Goal: Task Accomplishment & Management: Manage account settings

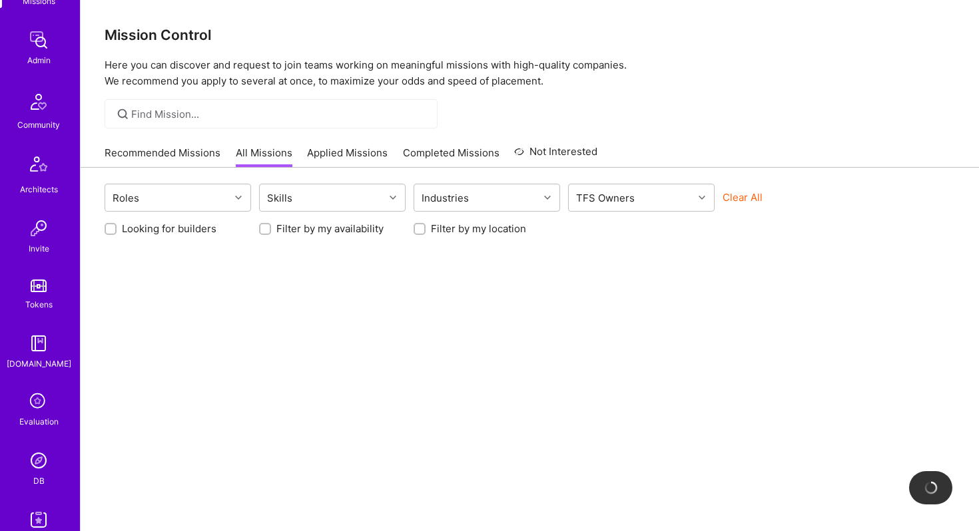
scroll to position [318, 0]
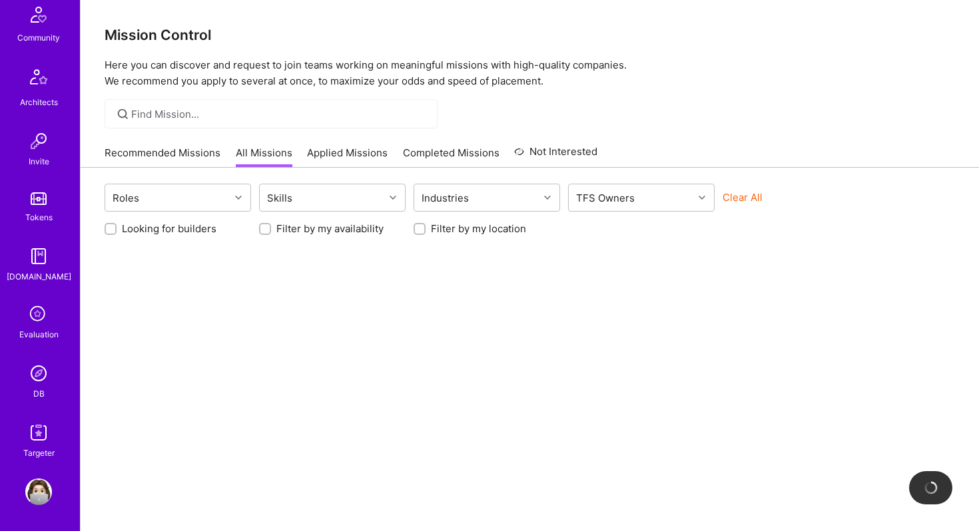
click at [41, 374] on img at bounding box center [38, 373] width 27 height 27
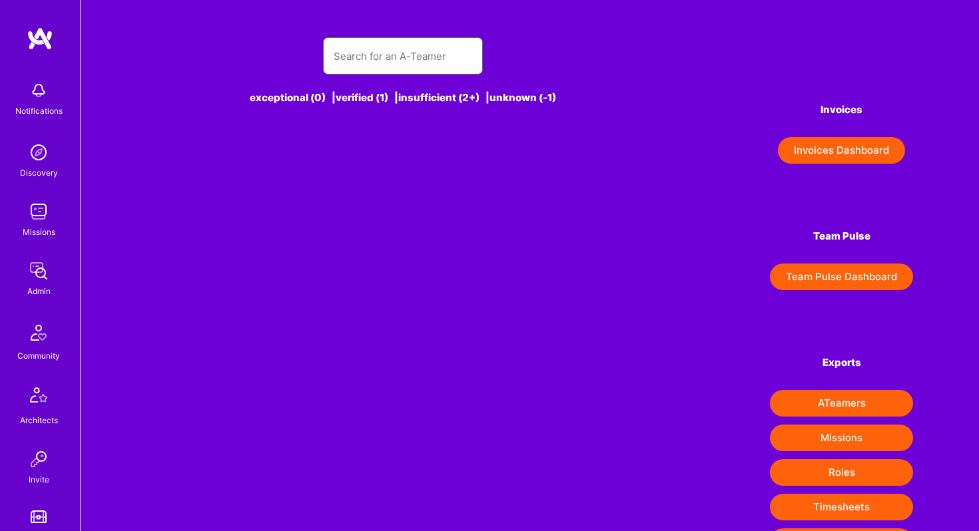
click at [392, 57] on input "text" at bounding box center [403, 56] width 138 height 34
paste input "[URL][DOMAIN_NAME]"
type input "[URL][DOMAIN_NAME]"
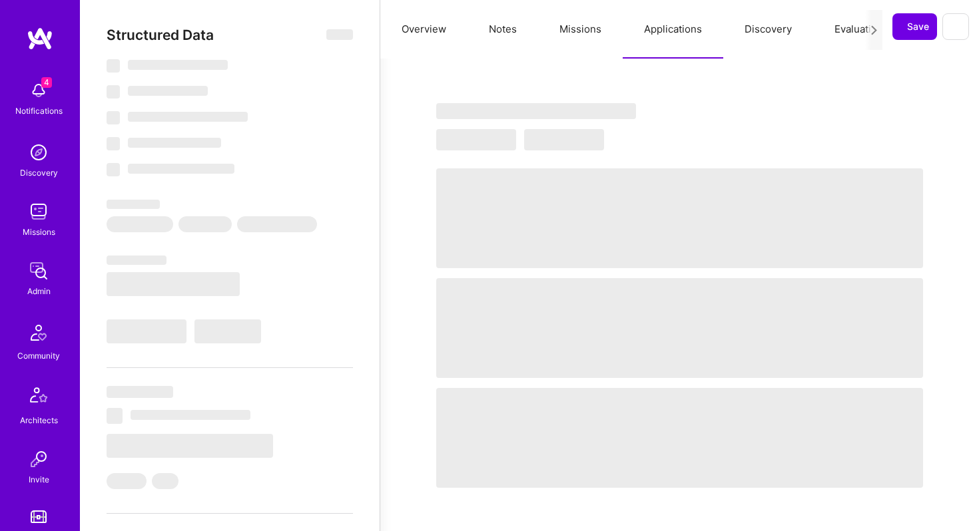
select select "Right Now"
select select "4"
select select "7"
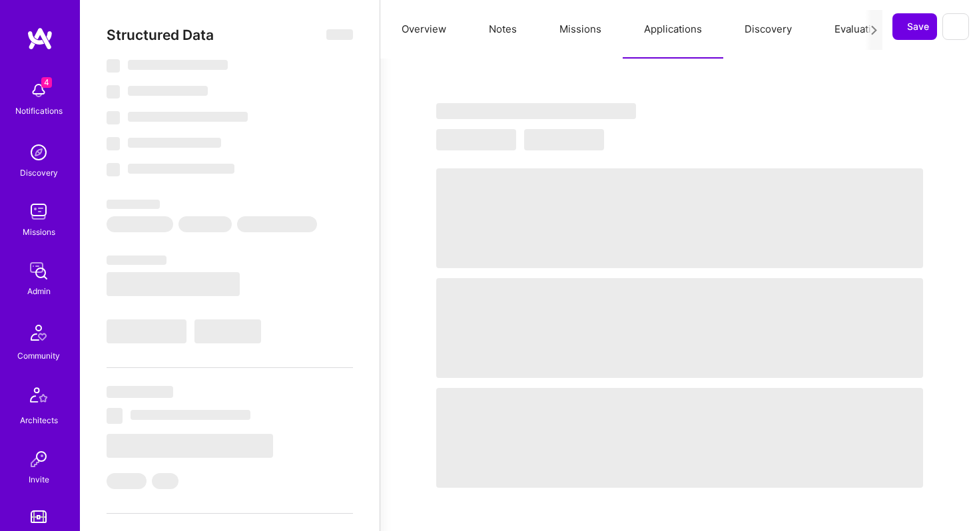
select select "US"
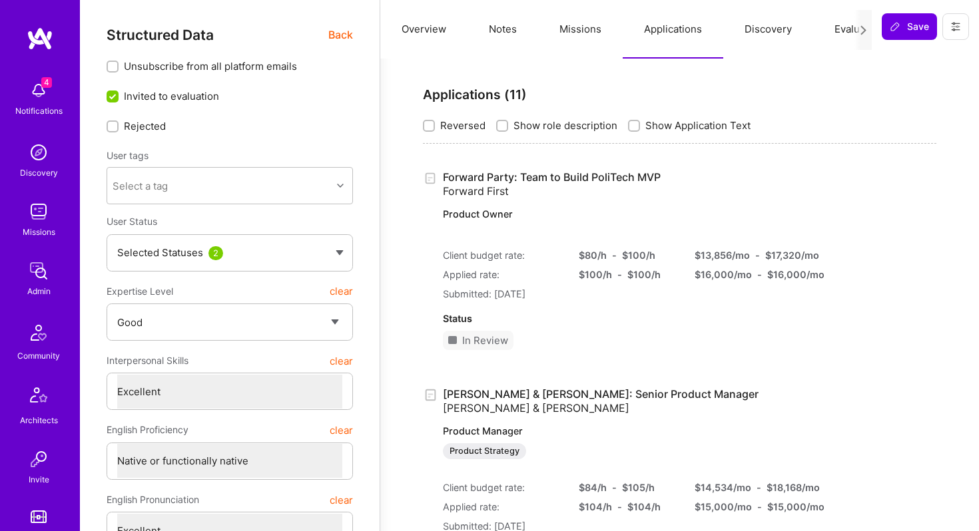
click at [614, 392] on link "Morgan & Morgan: Senior Product Manager Morgan & Morgan Product Manager Product…" at bounding box center [619, 424] width 352 height 73
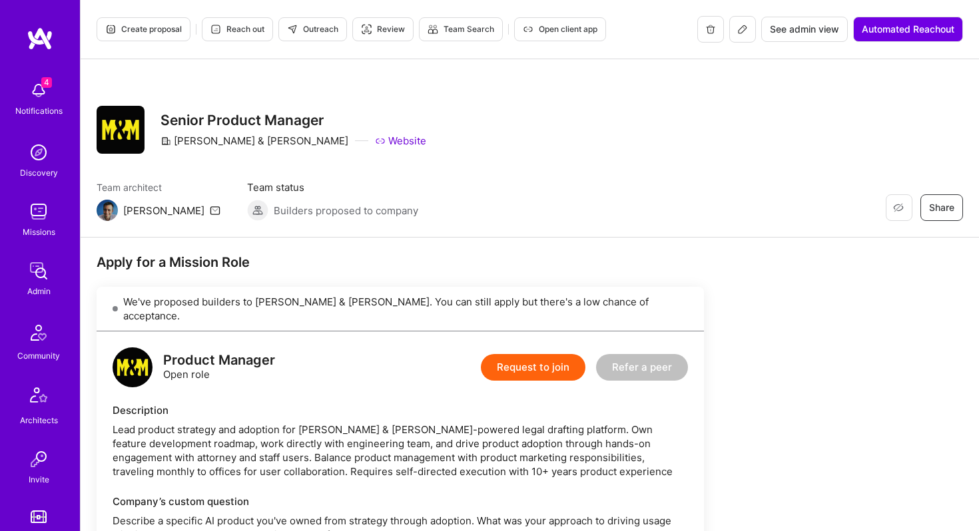
click at [146, 26] on span "Create proposal" at bounding box center [143, 29] width 77 height 12
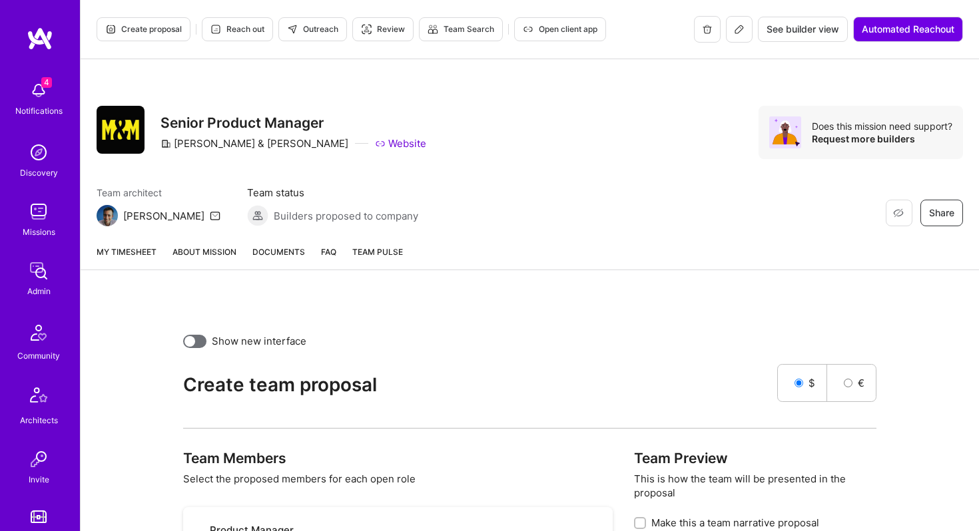
click at [146, 26] on span "Create proposal" at bounding box center [143, 29] width 77 height 12
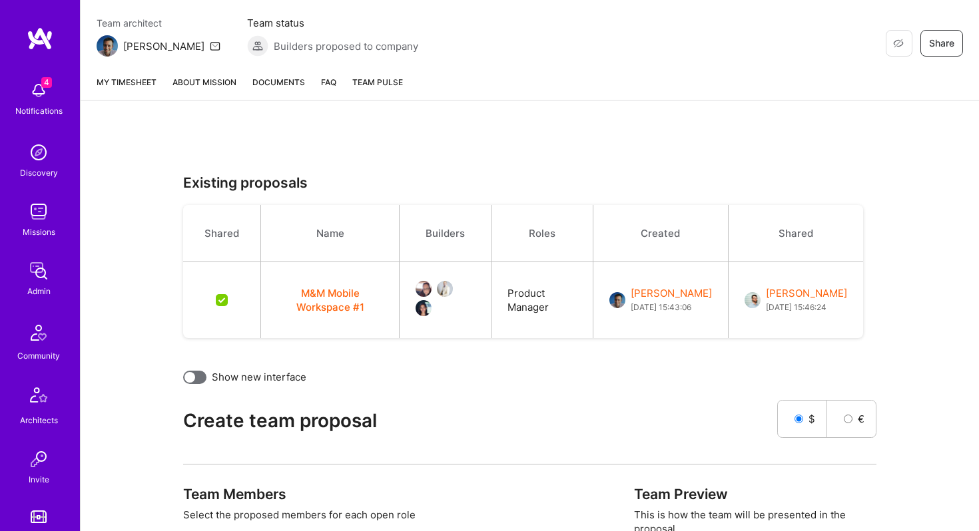
scroll to position [168, 0]
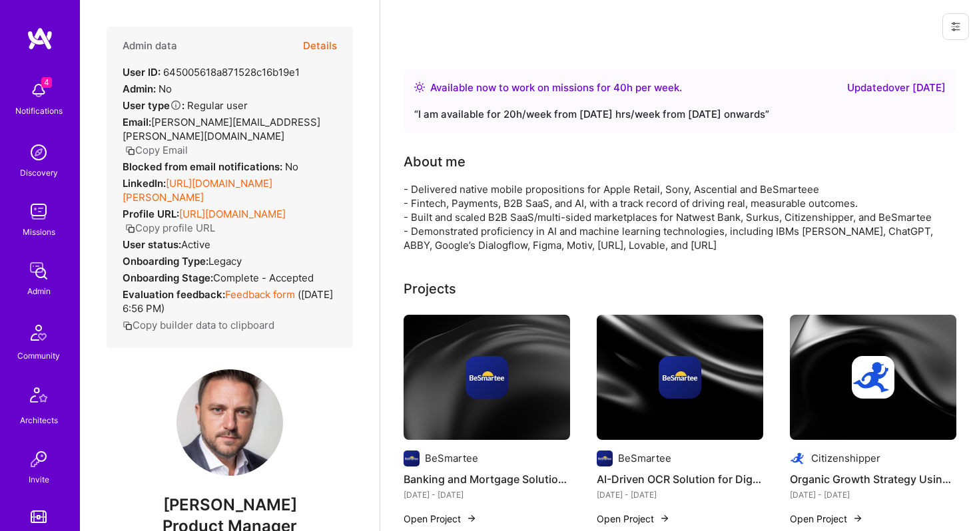
click at [320, 43] on button "Details" at bounding box center [320, 46] width 34 height 39
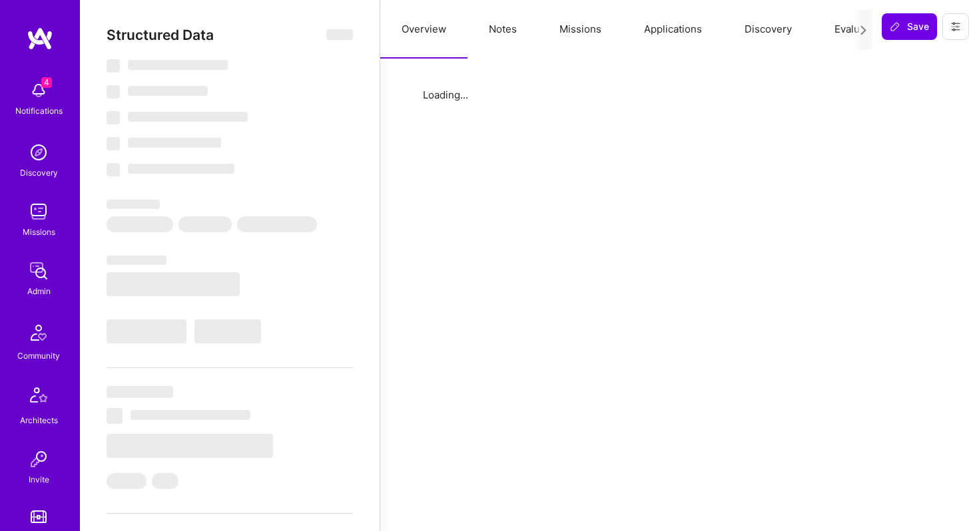
click at [682, 28] on button "Applications" at bounding box center [673, 29] width 101 height 59
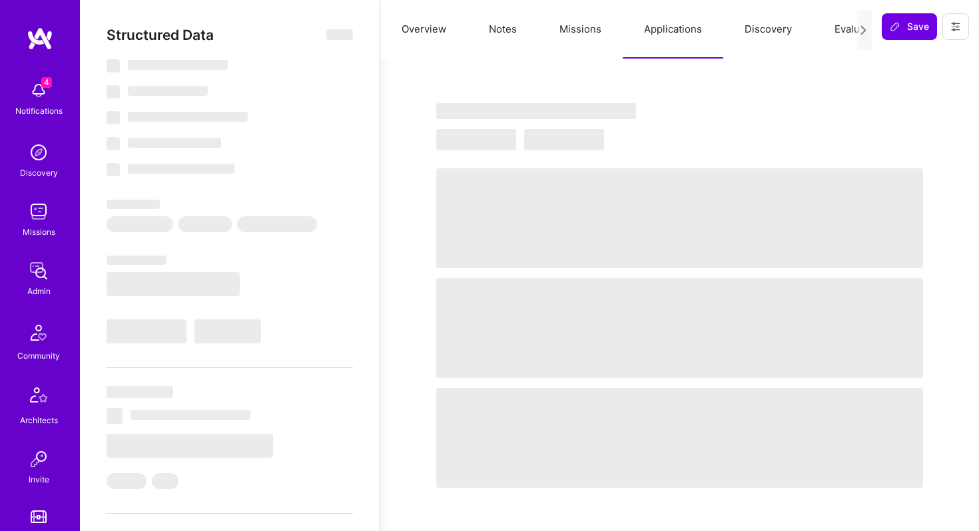
select select "Right Now"
select select "4"
select select "7"
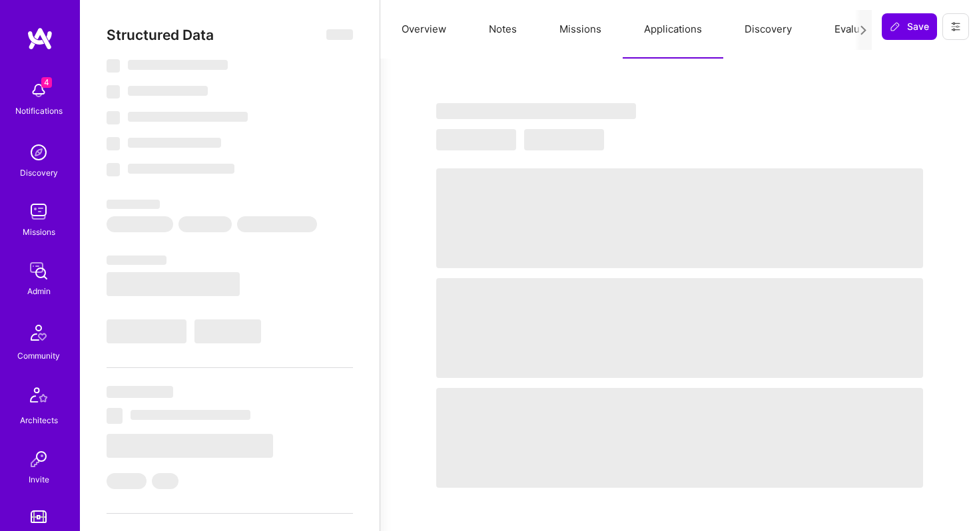
select select "US"
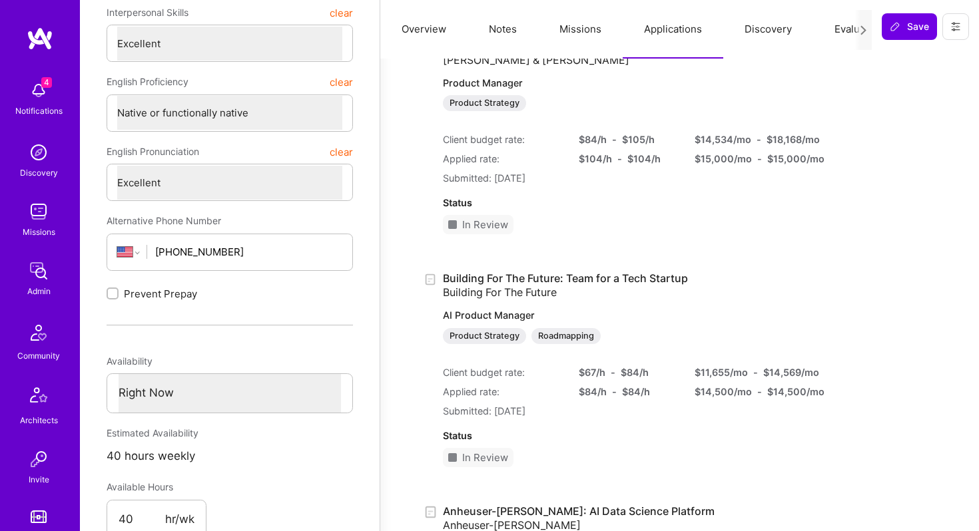
scroll to position [350, 0]
click at [626, 279] on link "Building For The Future: Team for a Tech Startup Building For The Future AI Pro…" at bounding box center [619, 306] width 352 height 73
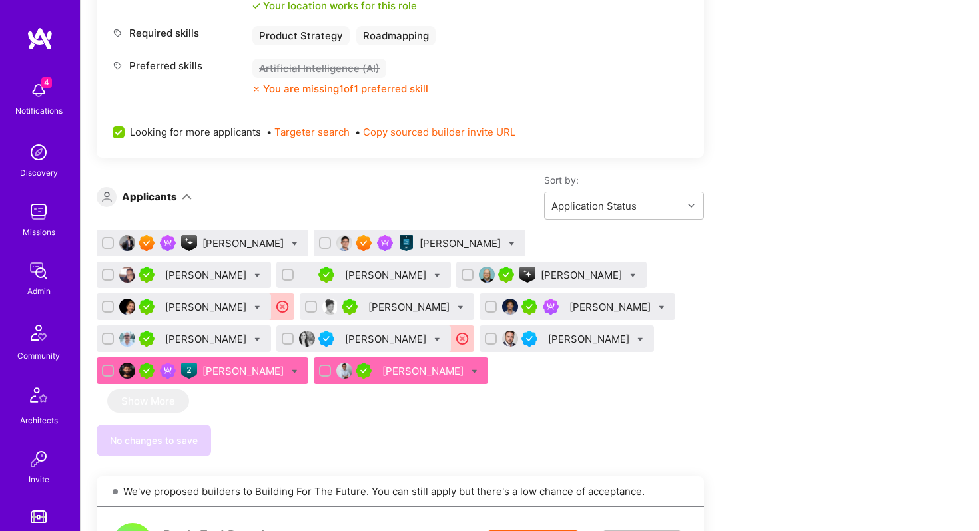
scroll to position [2630, 0]
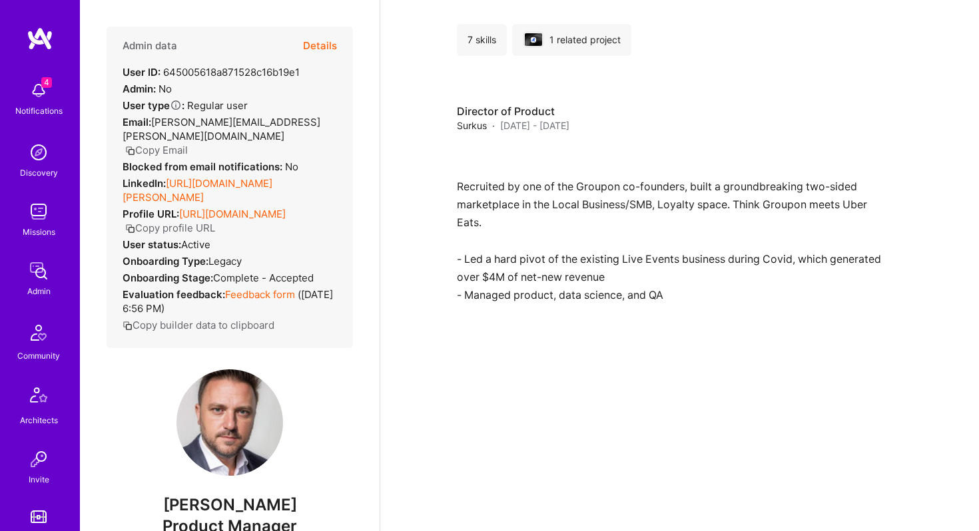
scroll to position [350, 0]
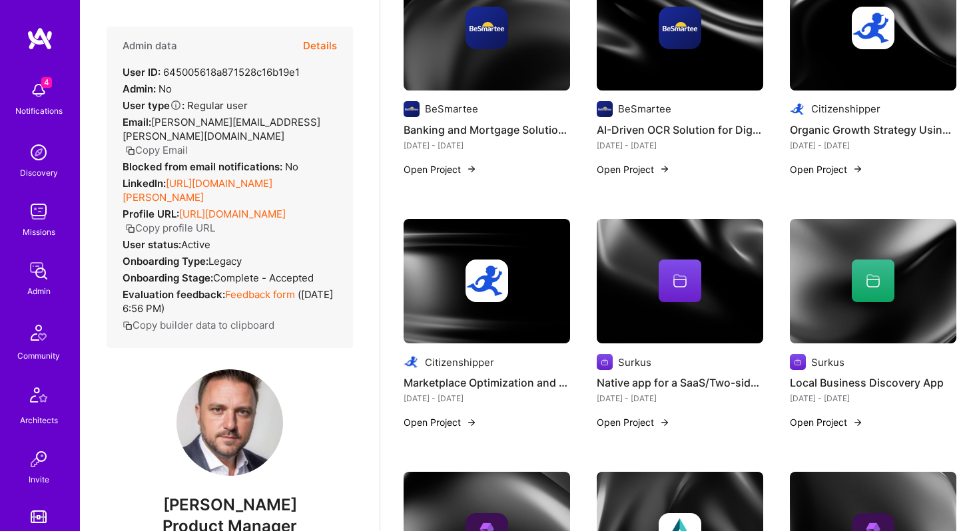
click at [334, 35] on button "Details" at bounding box center [320, 46] width 34 height 39
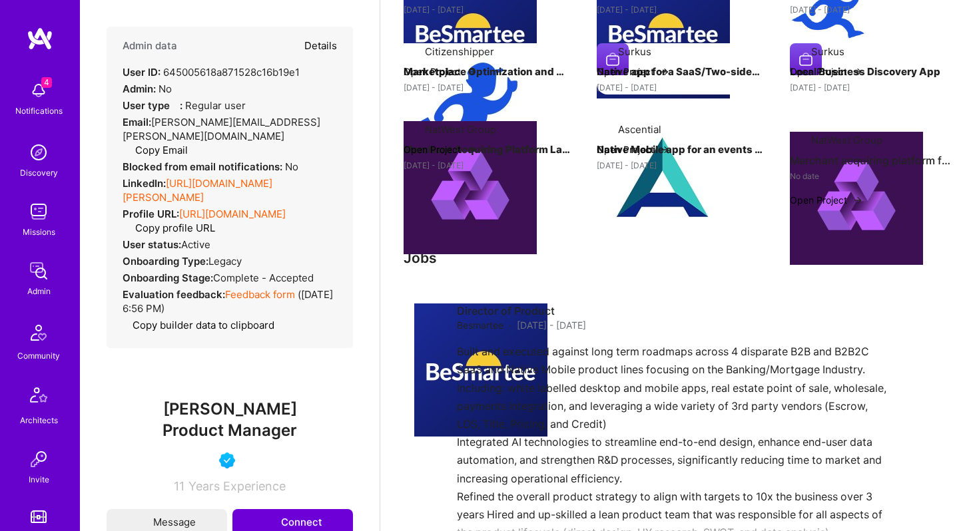
type textarea "x"
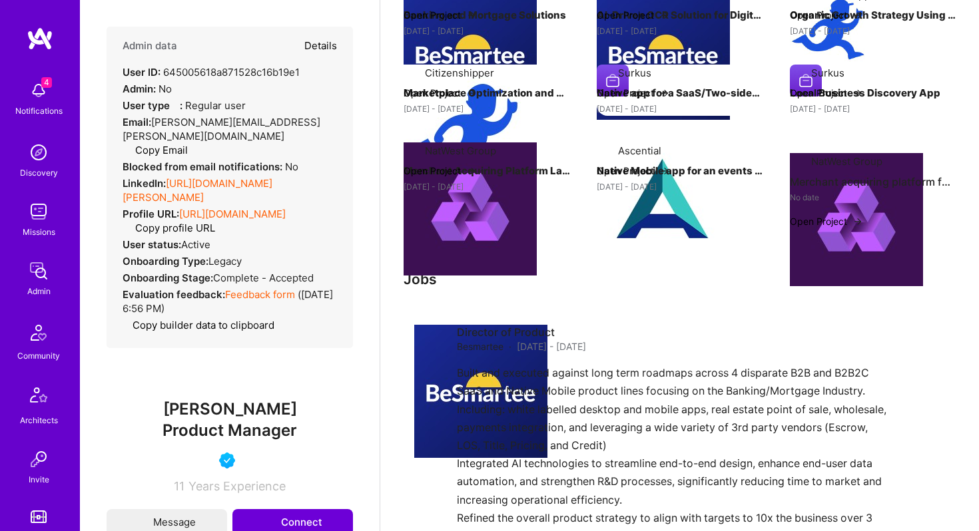
select select "4"
select select "7"
select select "US"
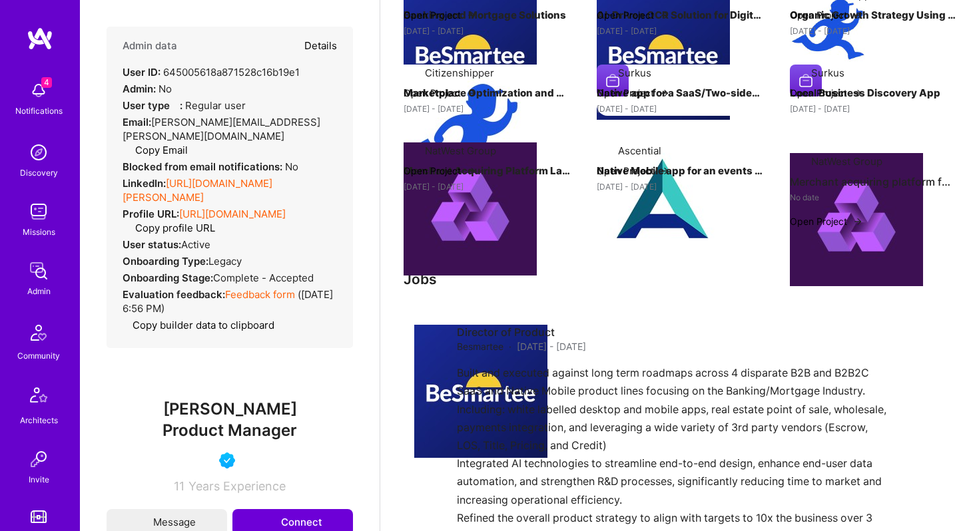
select select "Right Now"
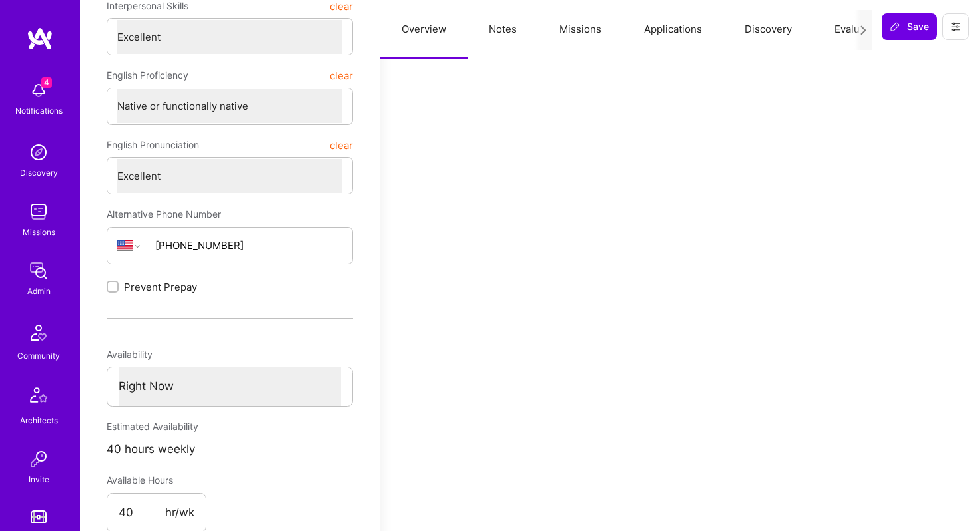
click at [661, 29] on button "Applications" at bounding box center [673, 29] width 101 height 59
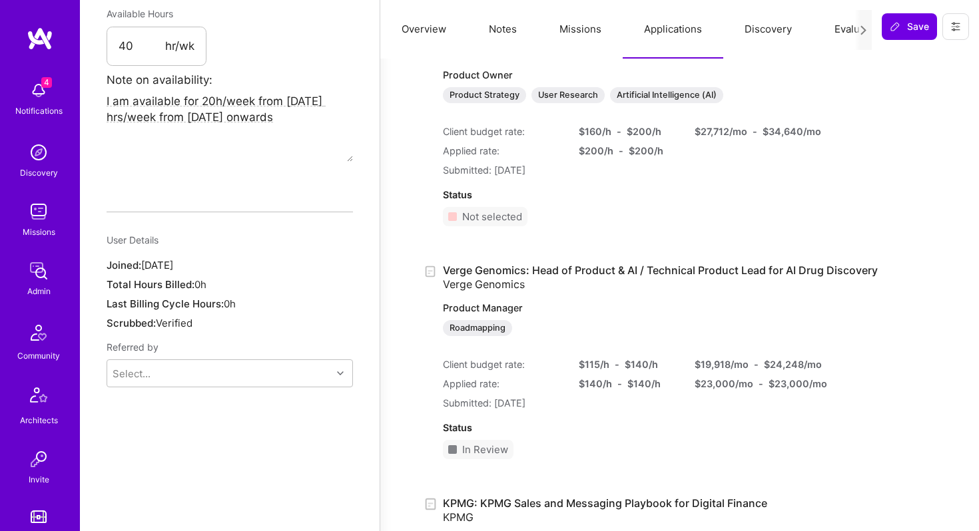
scroll to position [824, 0]
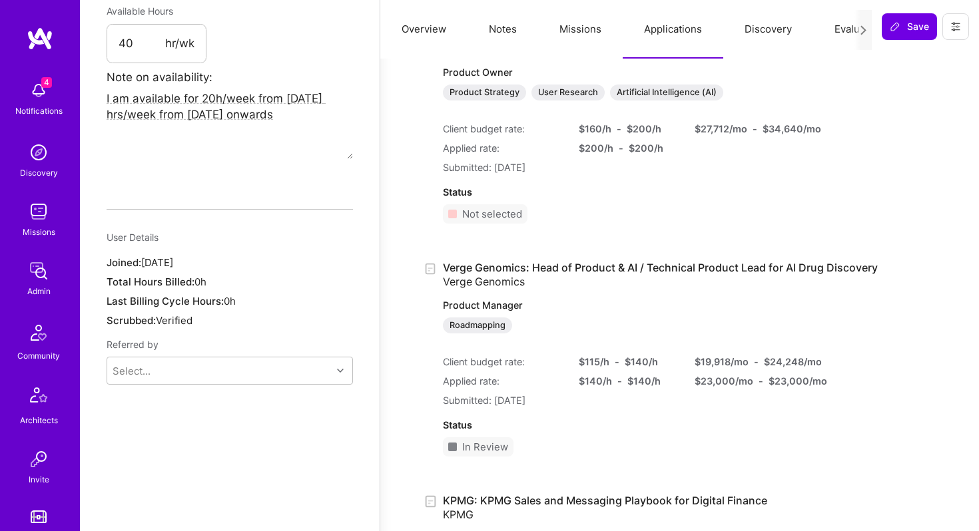
click at [585, 265] on link "Verge Genomics: Head of Product & AI / Technical Product Lead for AI Drug Disco…" at bounding box center [660, 297] width 435 height 73
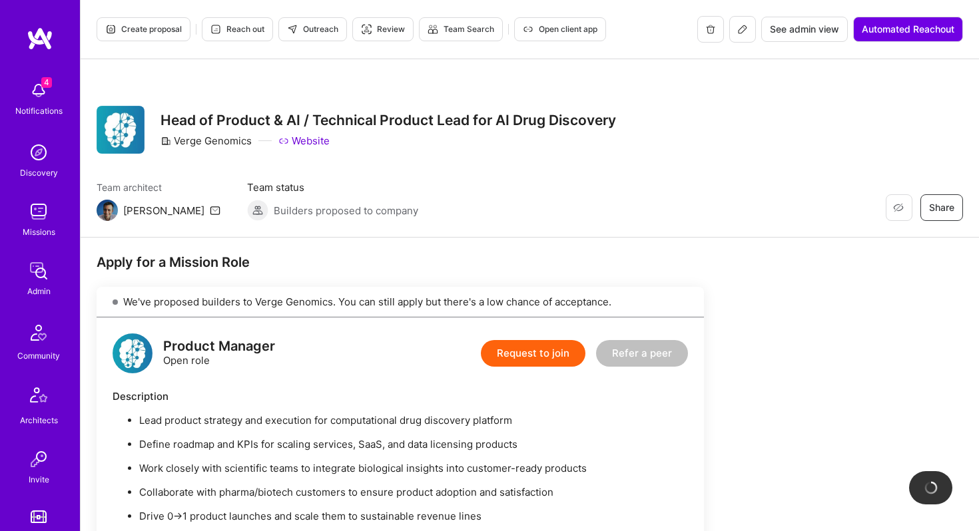
click at [149, 27] on span "Create proposal" at bounding box center [143, 29] width 77 height 12
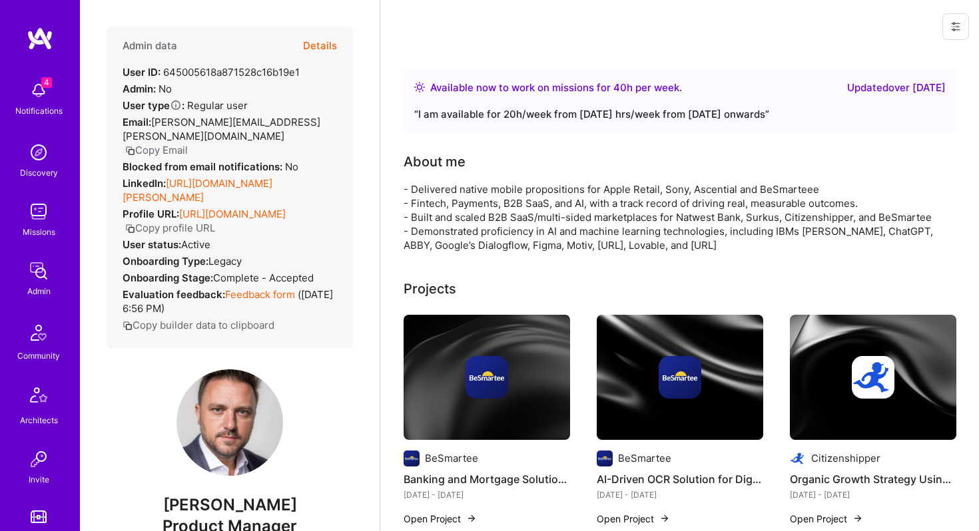
click at [324, 44] on button "Details" at bounding box center [320, 46] width 34 height 39
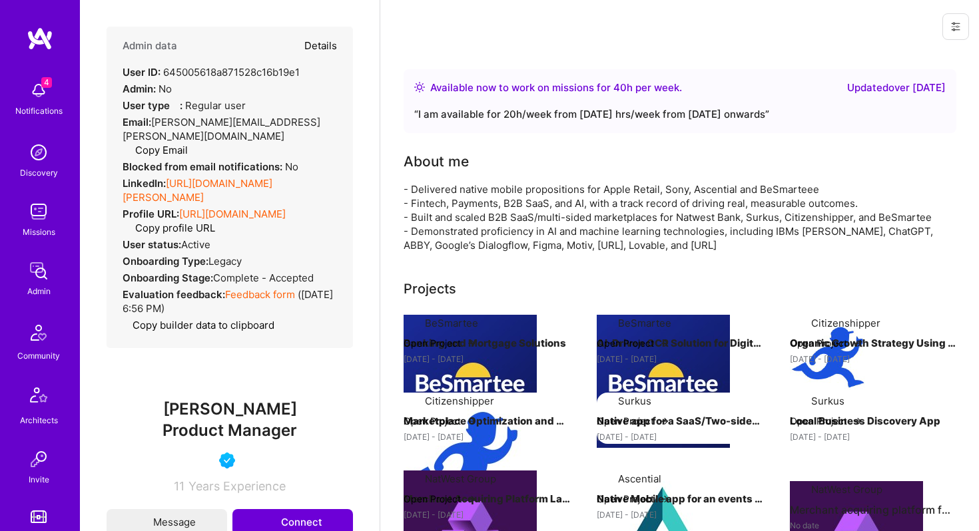
type textarea "x"
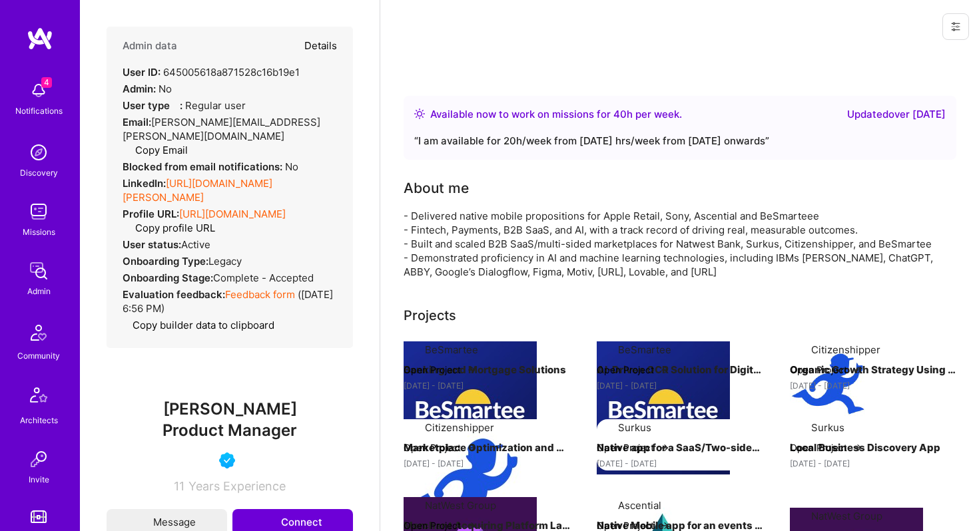
select select "4"
select select "7"
select select "US"
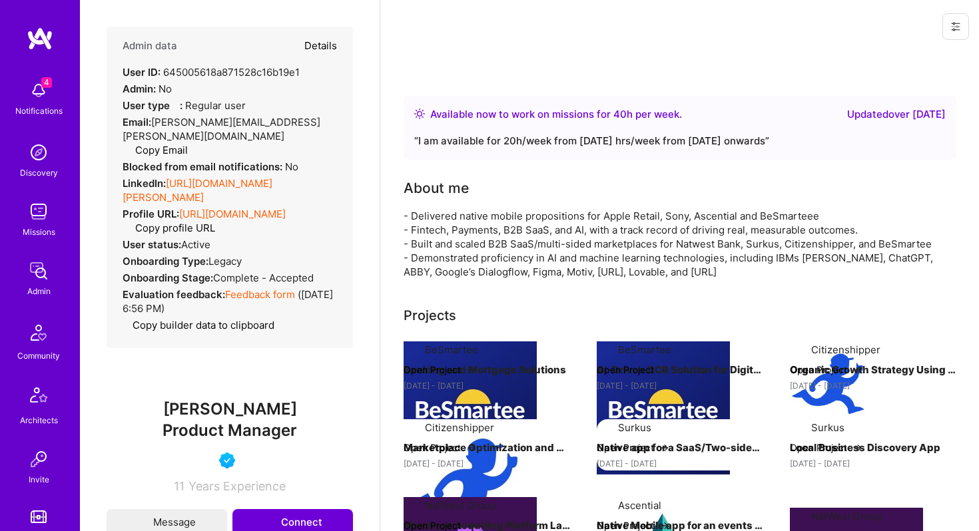
select select "Right Now"
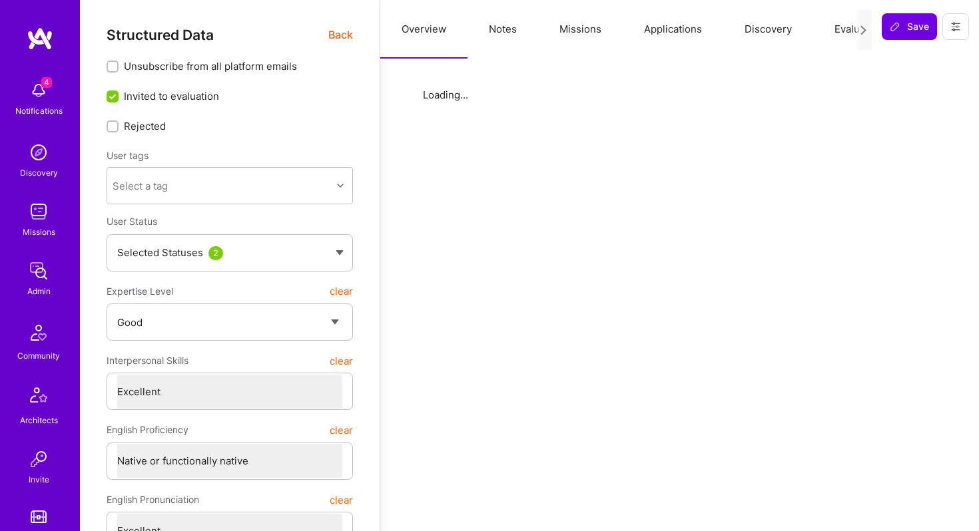
click at [694, 31] on button "Applications" at bounding box center [673, 29] width 101 height 59
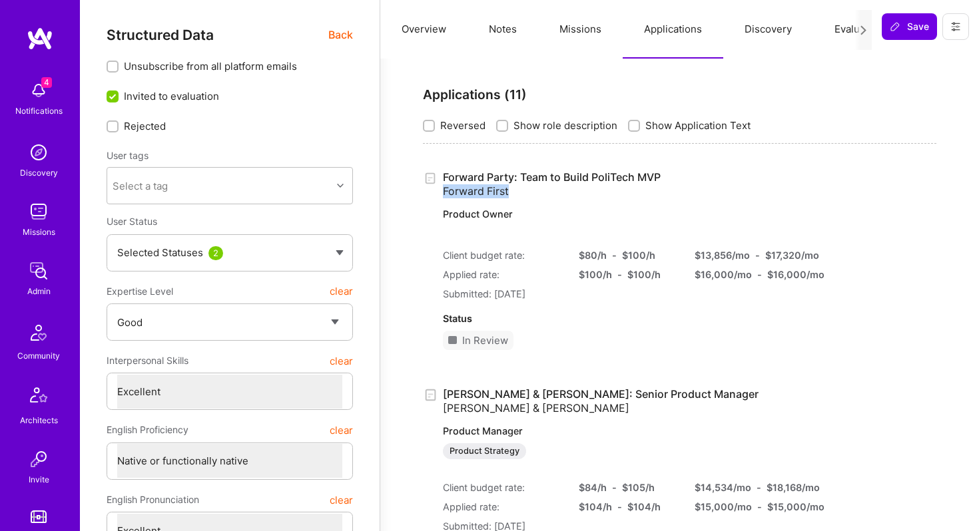
drag, startPoint x: 557, startPoint y: 190, endPoint x: 441, endPoint y: 192, distance: 115.2
click at [441, 192] on div "Forward Party: Team to Build PoliTech MVP Forward First Product Owner Client bu…" at bounding box center [679, 265] width 513 height 190
copy span "Forward First"
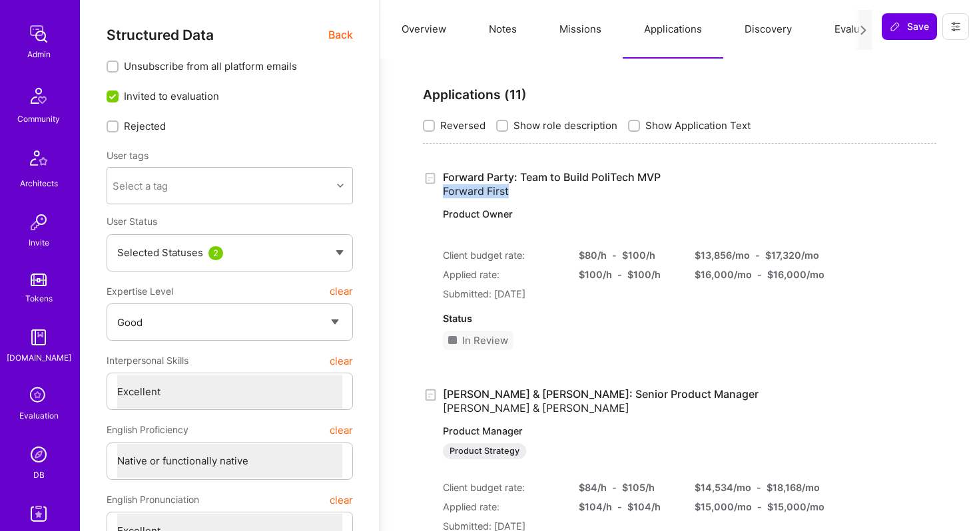
scroll to position [318, 0]
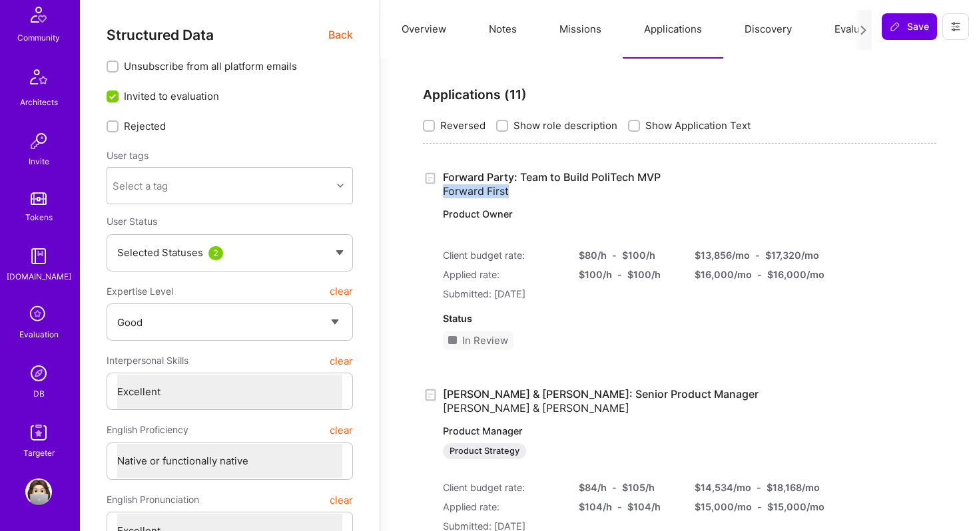
click at [42, 372] on img at bounding box center [38, 373] width 27 height 27
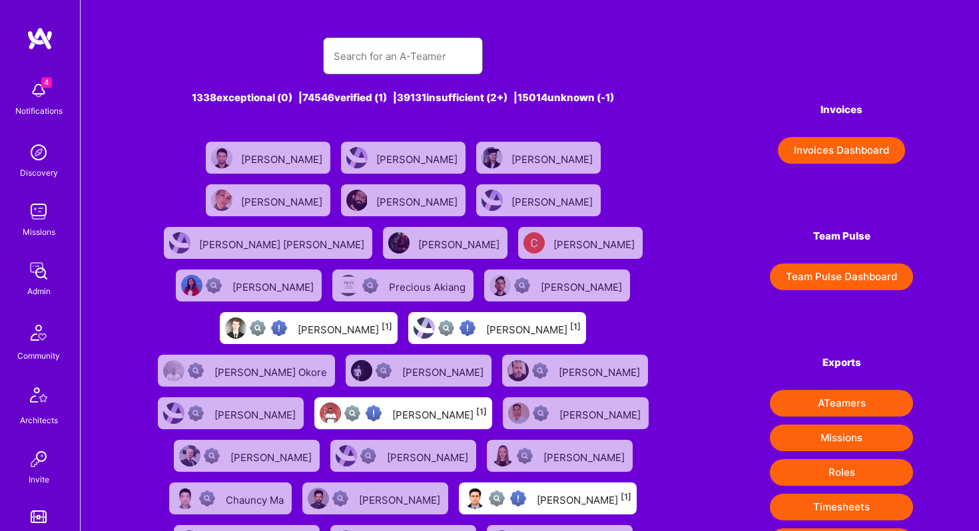
click at [411, 69] on input "text" at bounding box center [403, 56] width 138 height 34
paste input "firas.shamieh@gmail.com"
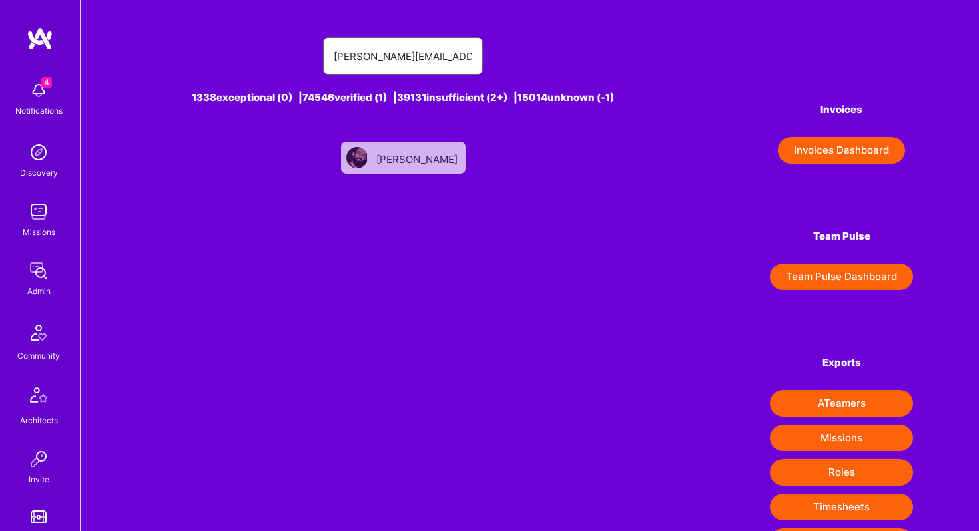
type input "firas.shamieh@gmail.com"
click at [413, 156] on div "Firas Shamieh" at bounding box center [418, 157] width 84 height 17
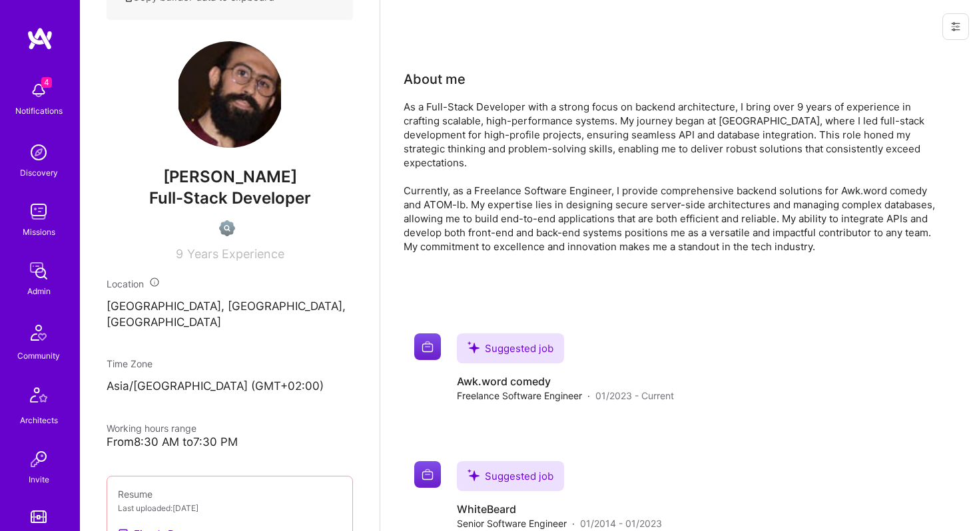
scroll to position [314, 0]
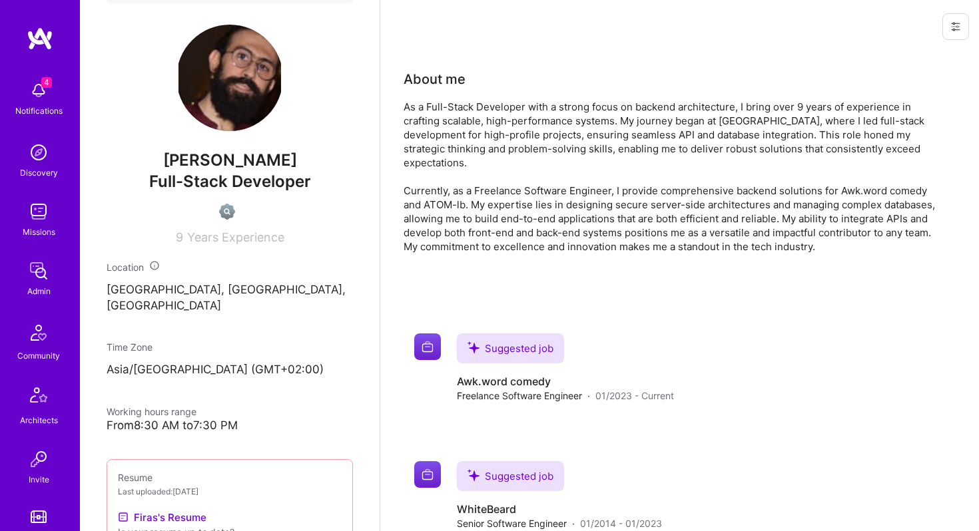
click at [953, 32] on button at bounding box center [955, 26] width 27 height 27
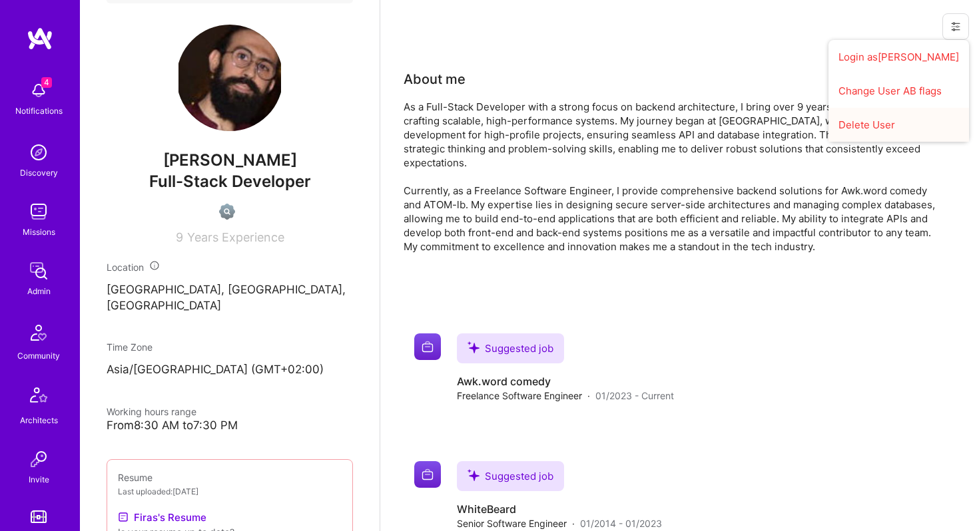
click at [880, 126] on button "Delete User" at bounding box center [898, 125] width 140 height 34
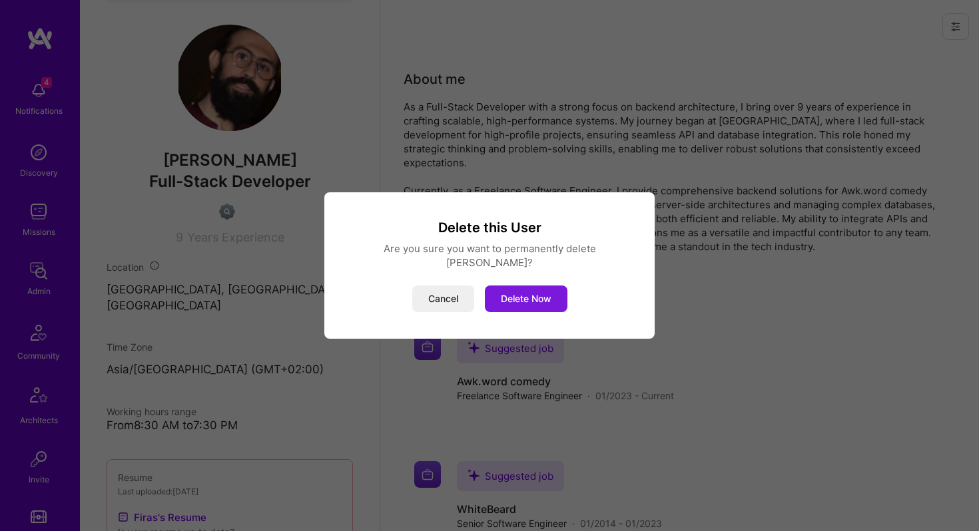
click at [525, 290] on button "Delete Now" at bounding box center [526, 299] width 83 height 27
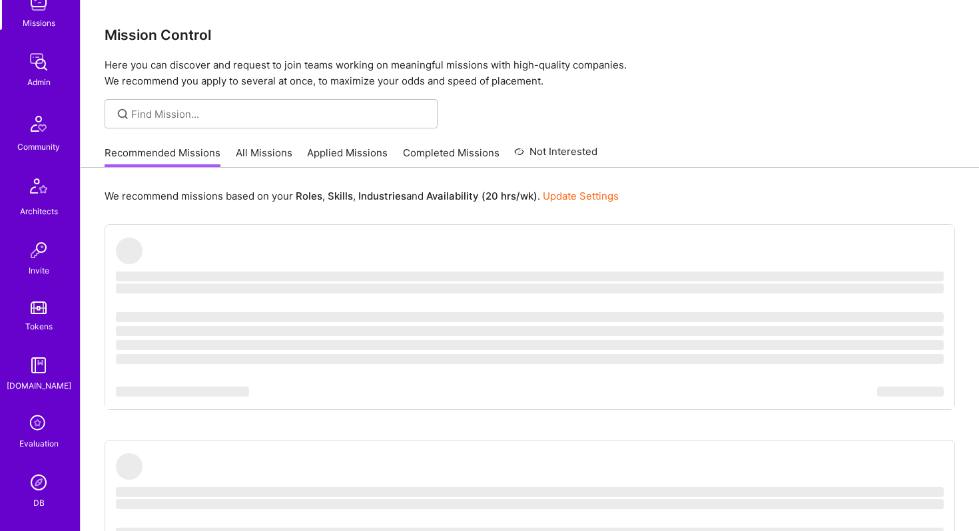
scroll to position [275, 0]
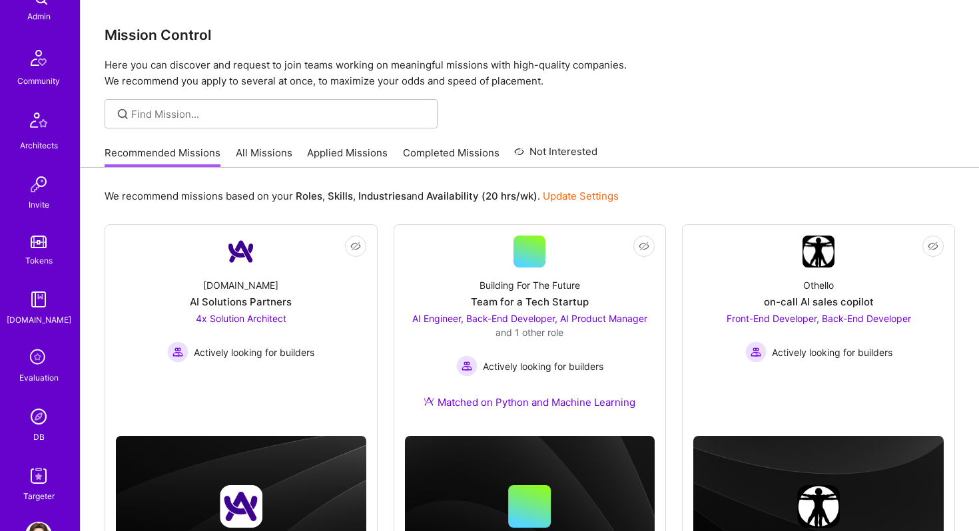
click at [36, 409] on img at bounding box center [38, 416] width 27 height 27
